Goal: Find specific page/section: Find specific page/section

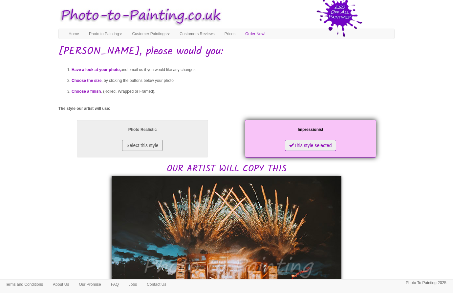
scroll to position [131, 0]
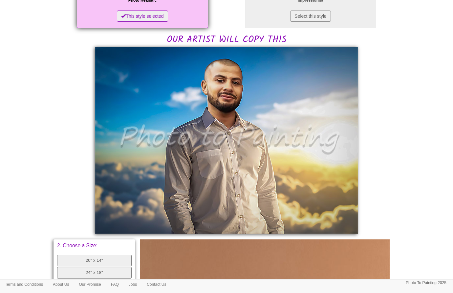
scroll to position [140, 0]
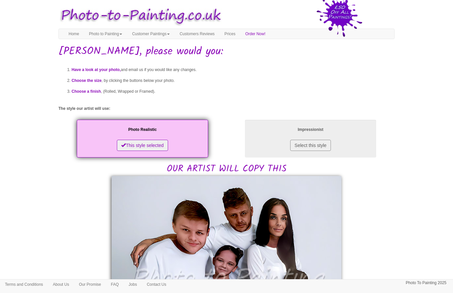
scroll to position [131, 0]
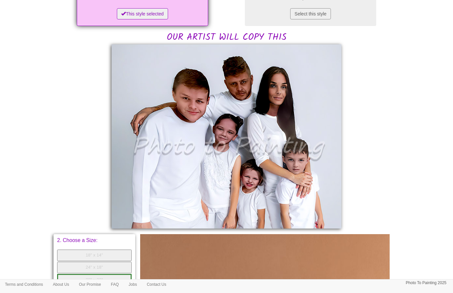
click at [383, 92] on div "Have a look at your photo, and email us if you would like any changes. Choose t…" at bounding box center [226, 199] width 336 height 545
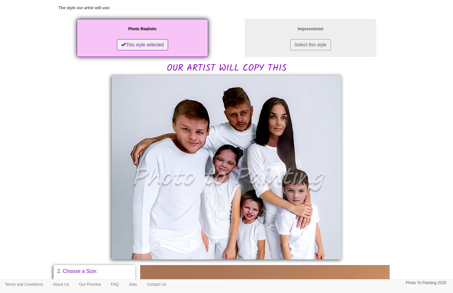
scroll to position [111, 0]
